Goal: Task Accomplishment & Management: Manage account settings

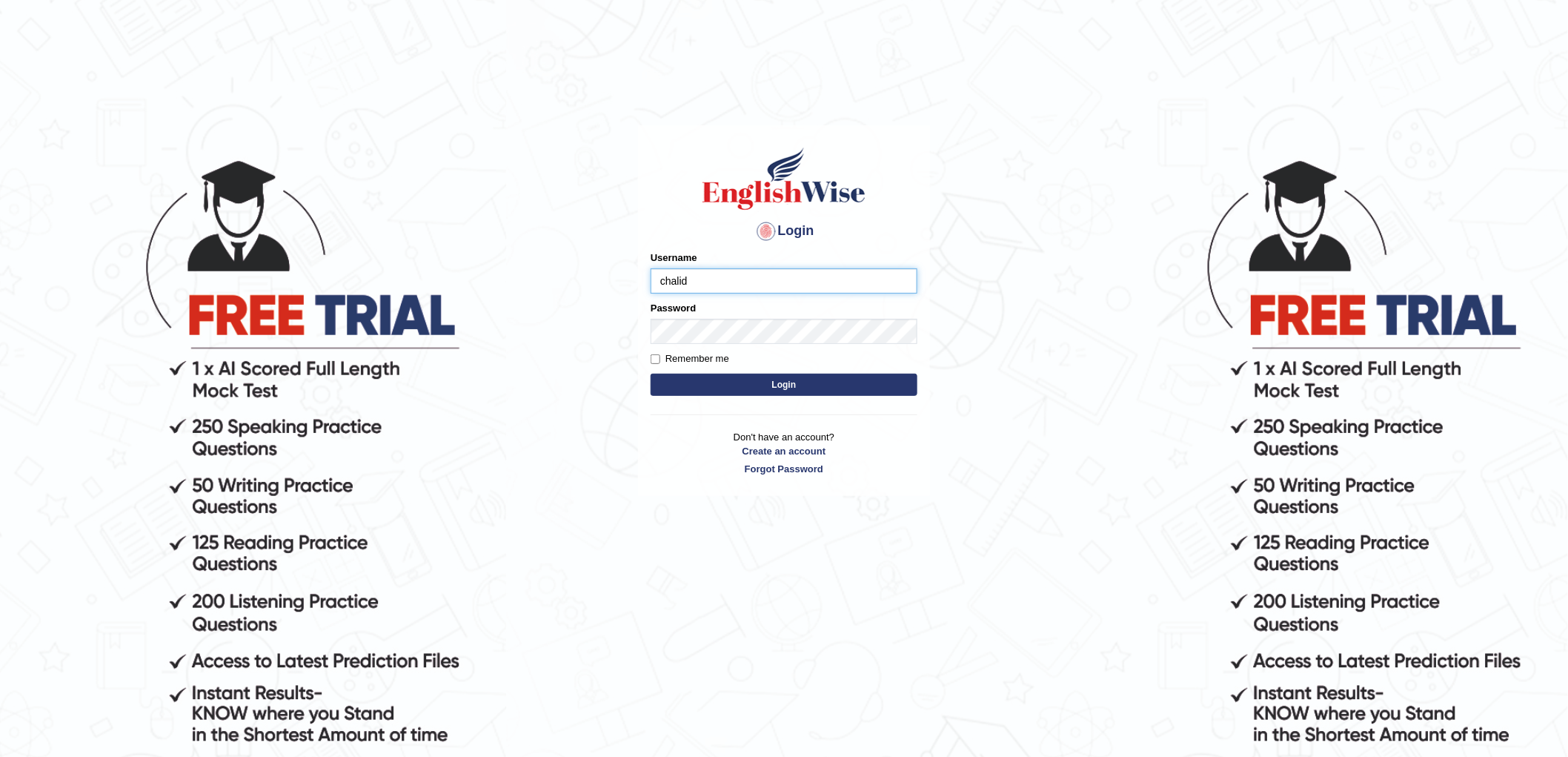
type input "chalida"
type input "chalida_parramatta"
click at [795, 388] on button "Login" at bounding box center [784, 384] width 267 height 23
